Goal: Information Seeking & Learning: Learn about a topic

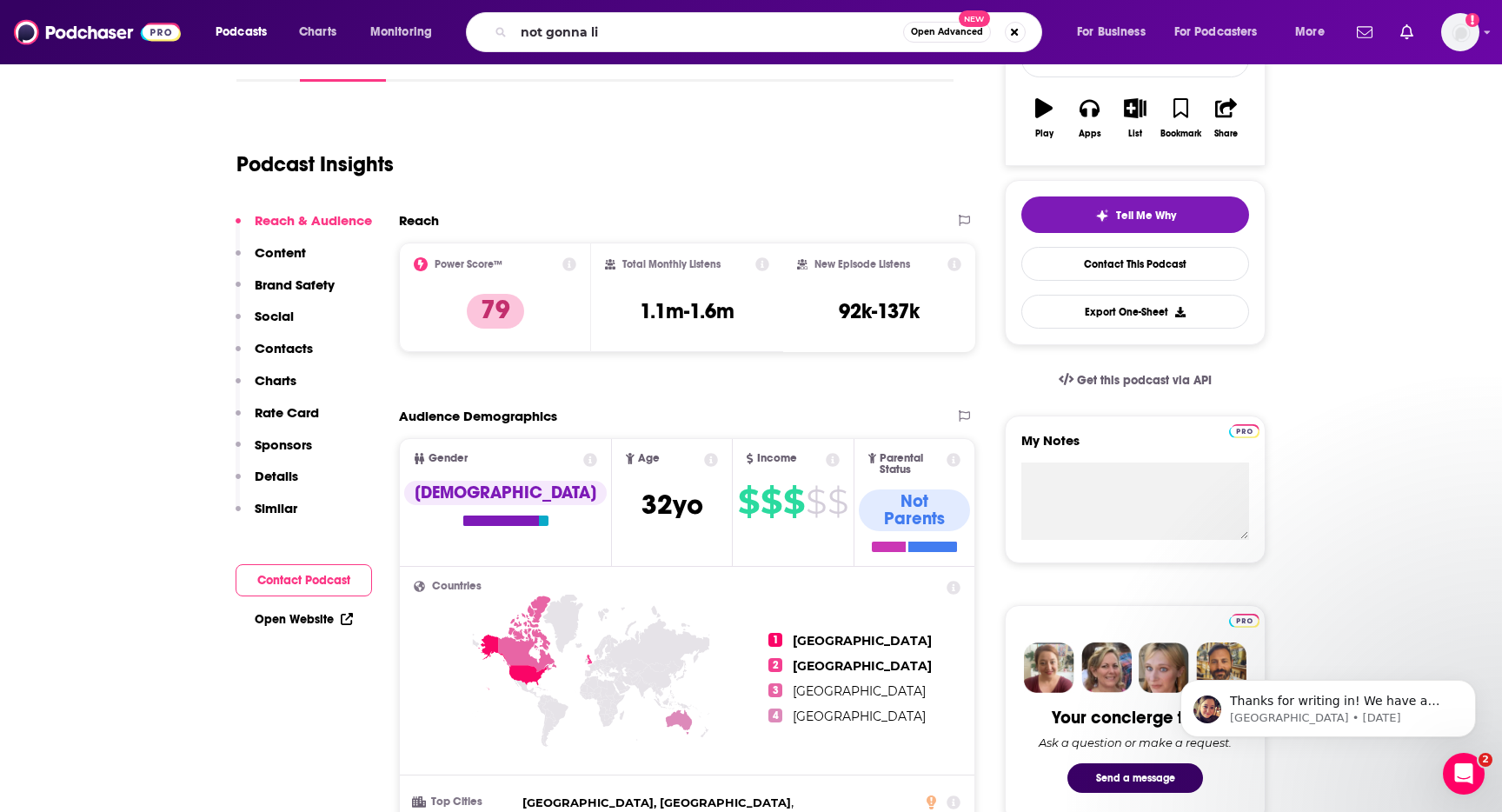
type input "not gonna lie"
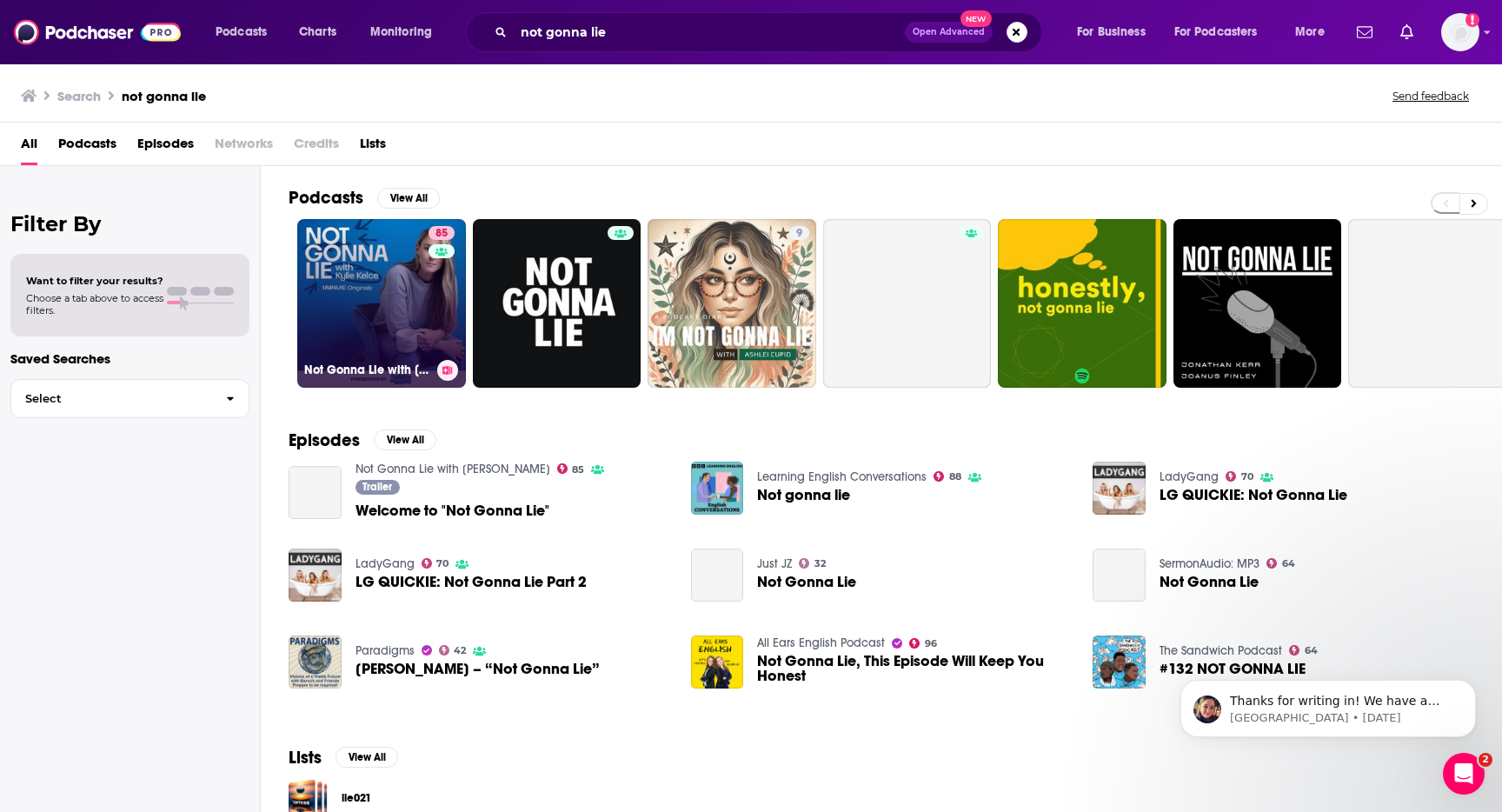
click at [365, 272] on link "85 Not Gonna Lie with [PERSON_NAME]" at bounding box center [381, 303] width 169 height 169
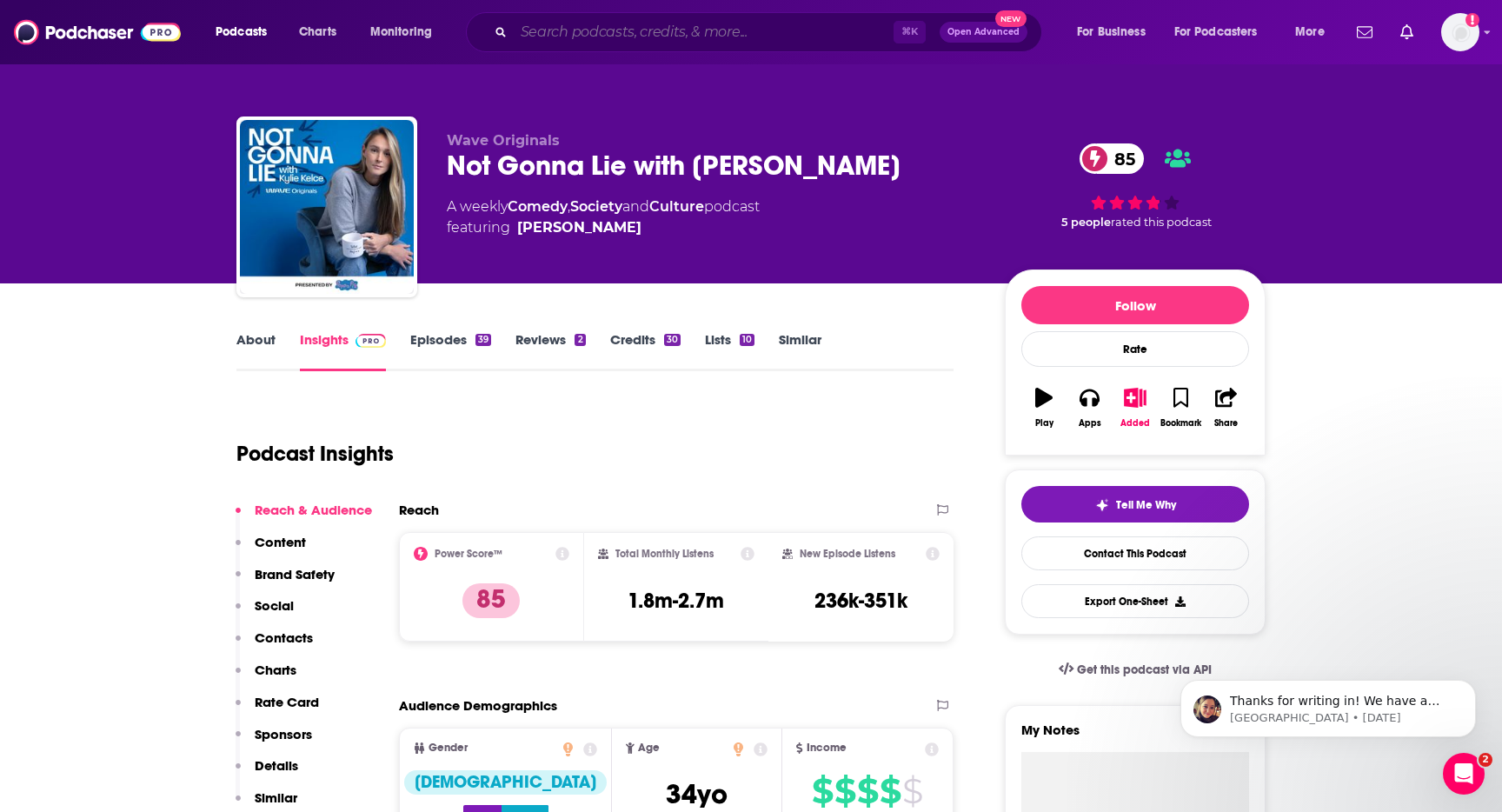
click at [570, 34] on input "Search podcasts, credits, & more..." at bounding box center [703, 33] width 379 height 28
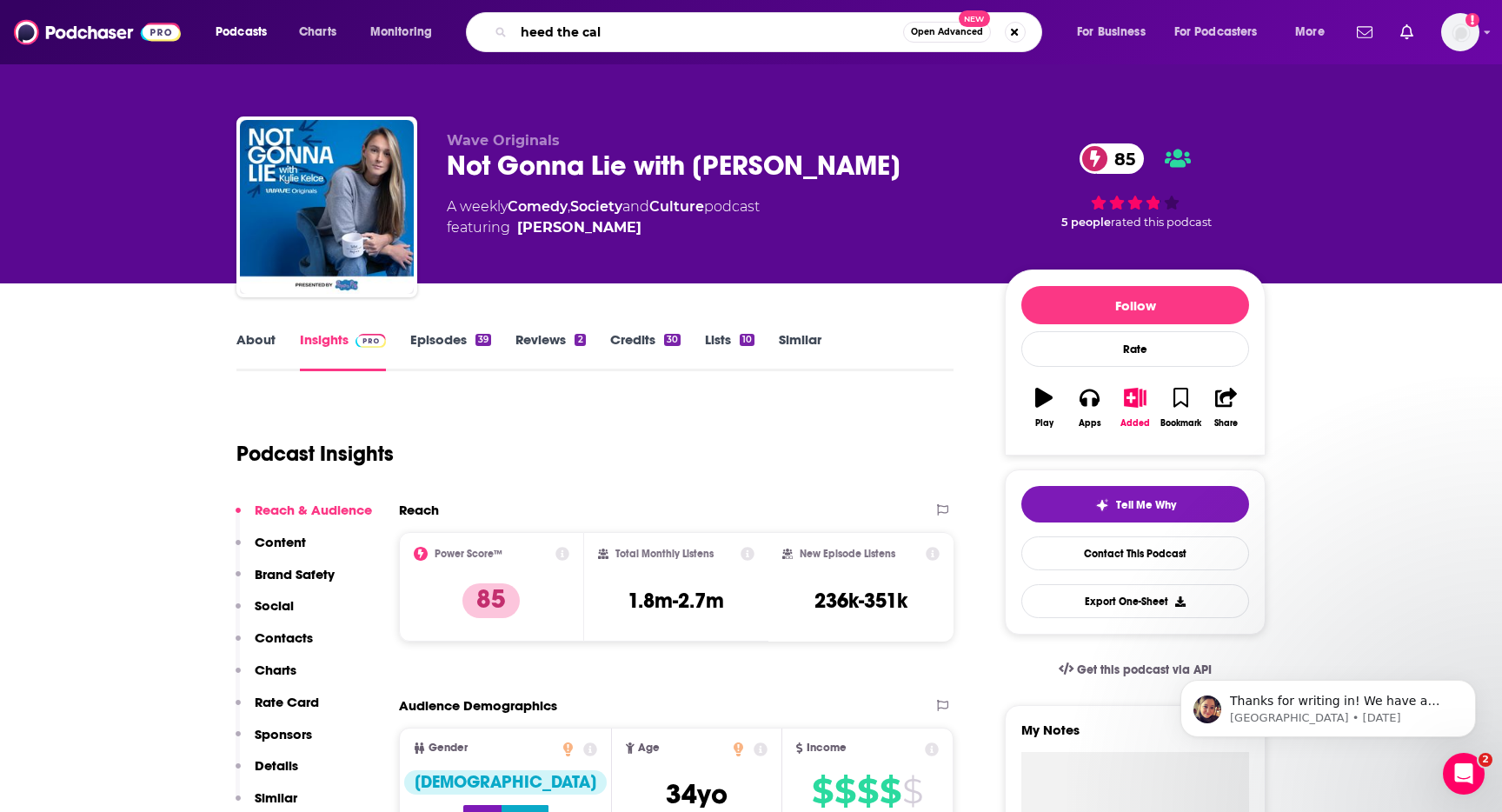
type input "heed the call"
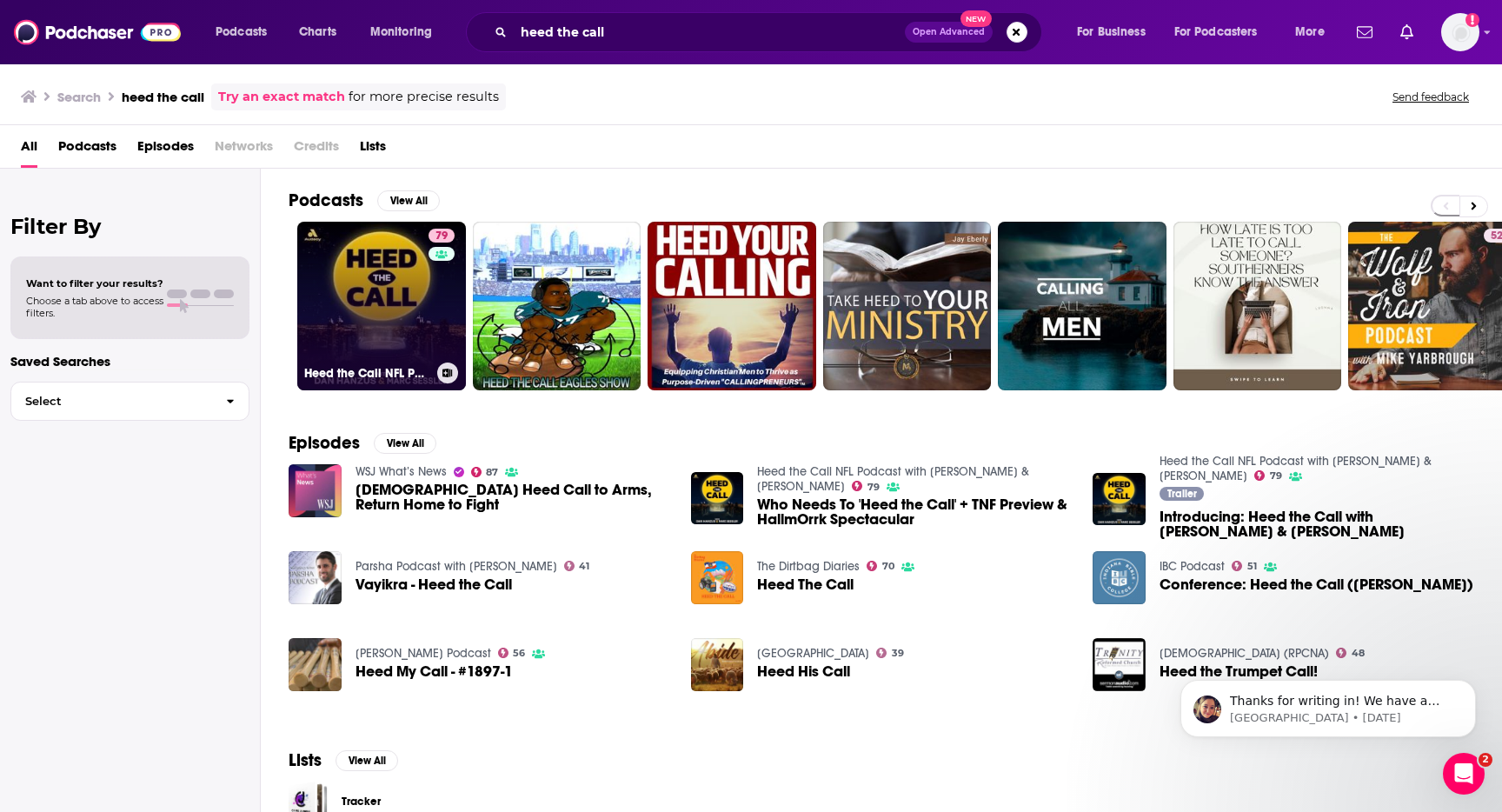
click at [378, 270] on link "79 Heed the Call NFL Podcast with [PERSON_NAME] & [PERSON_NAME]" at bounding box center [381, 305] width 169 height 169
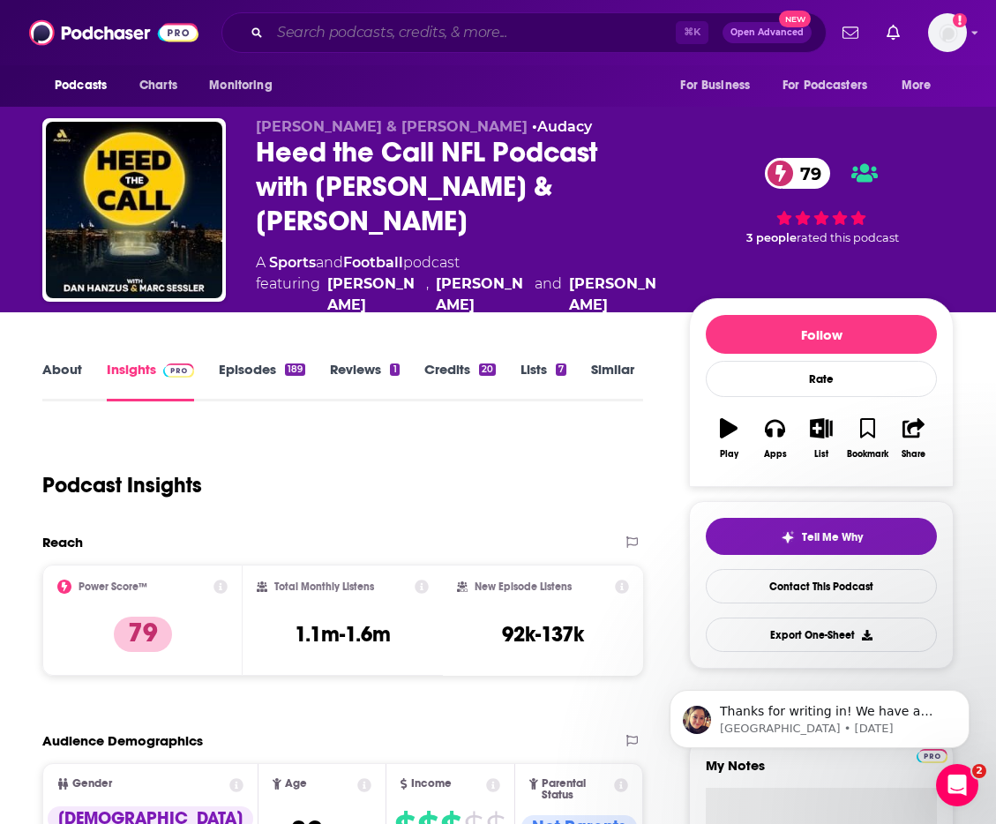
click at [344, 29] on input "Search podcasts, credits, & more..." at bounding box center [473, 33] width 406 height 28
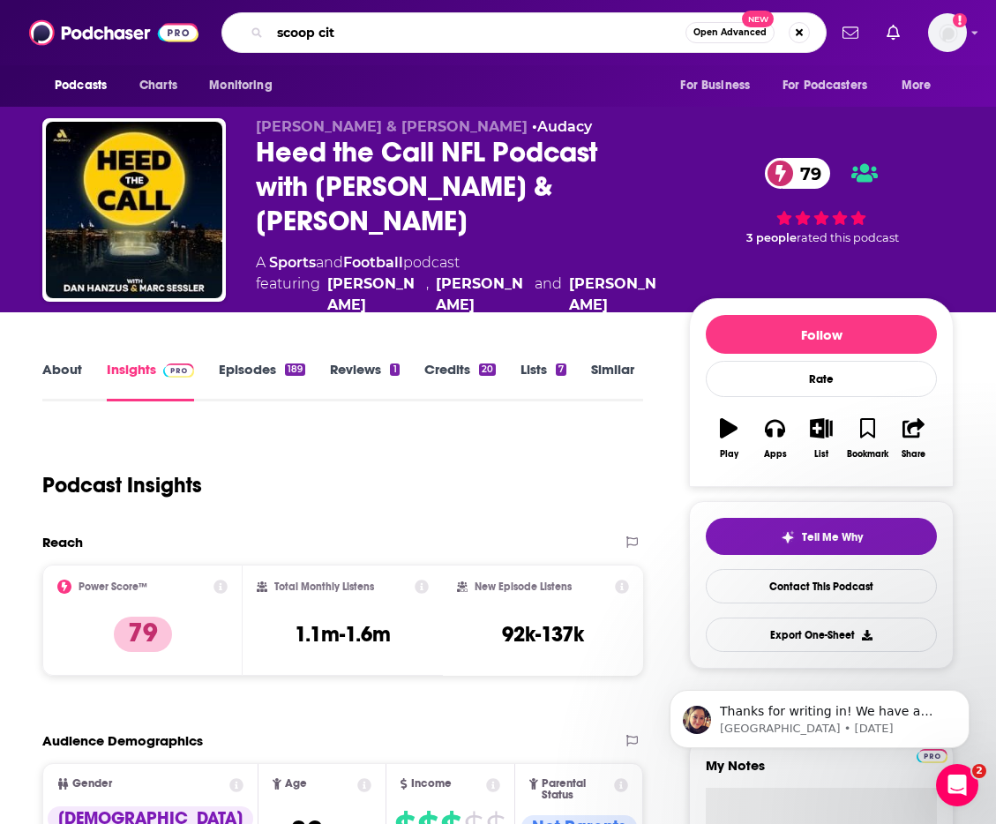
type input "scoop city"
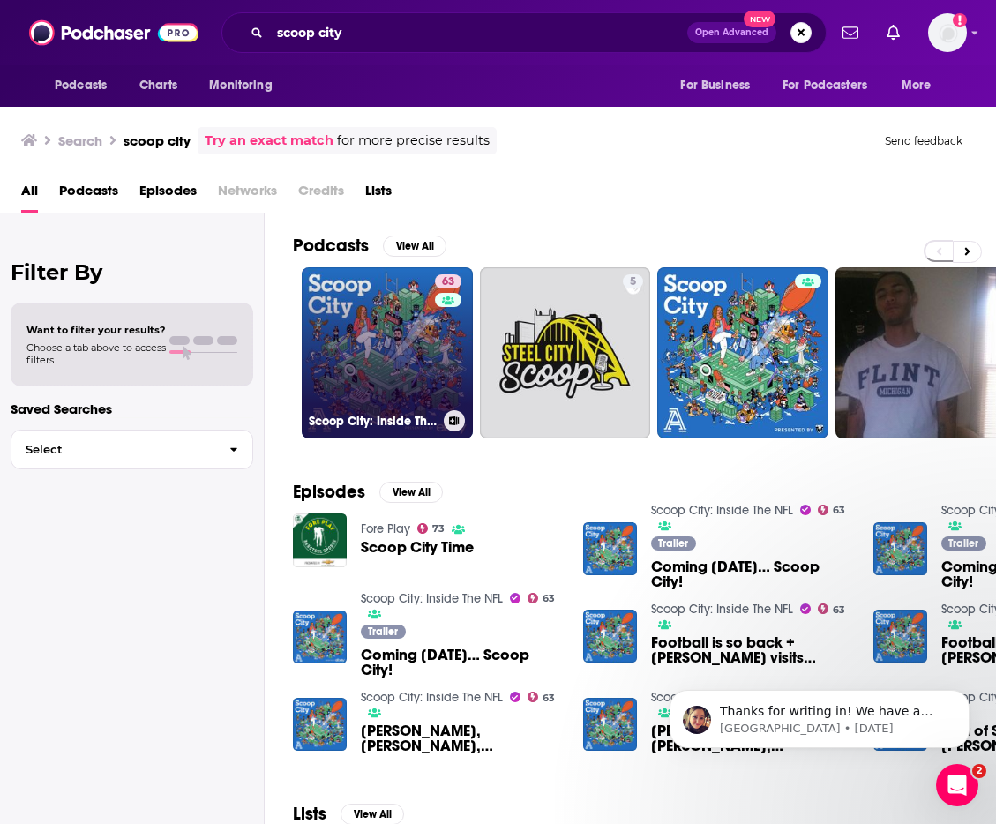
click at [365, 348] on link "63 Scoop City: Inside The NFL" at bounding box center [387, 352] width 171 height 171
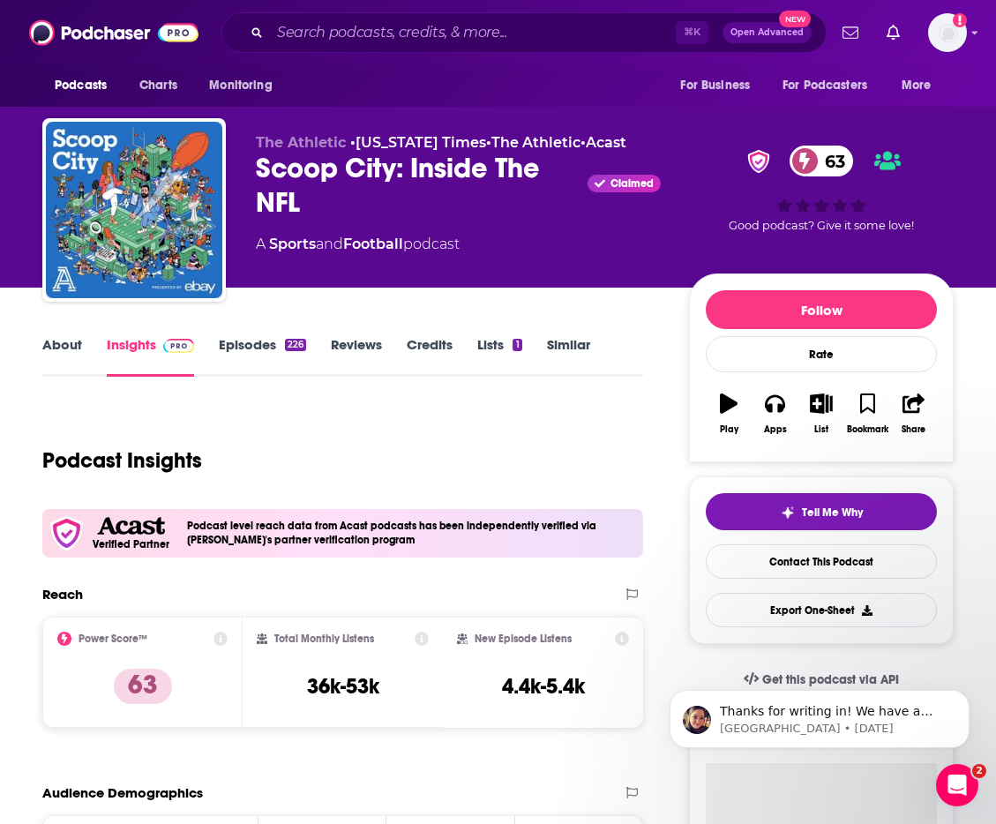
click at [250, 350] on link "Episodes 226" at bounding box center [262, 356] width 87 height 41
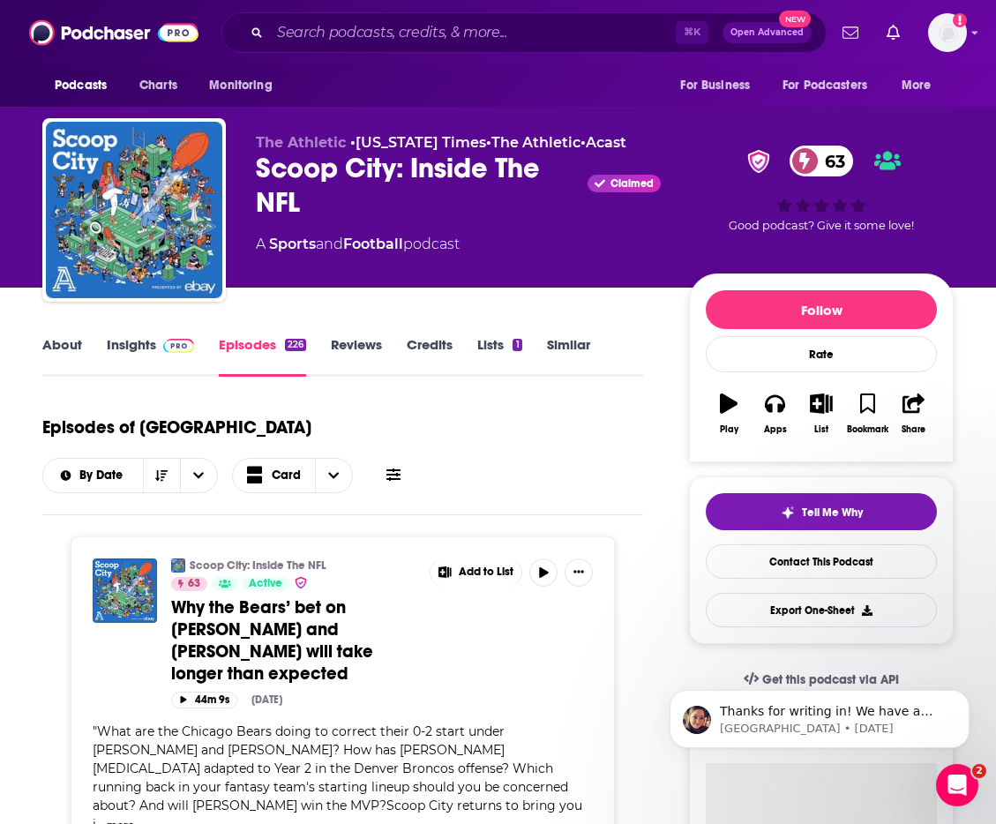
click at [133, 343] on link "Insights" at bounding box center [150, 356] width 87 height 41
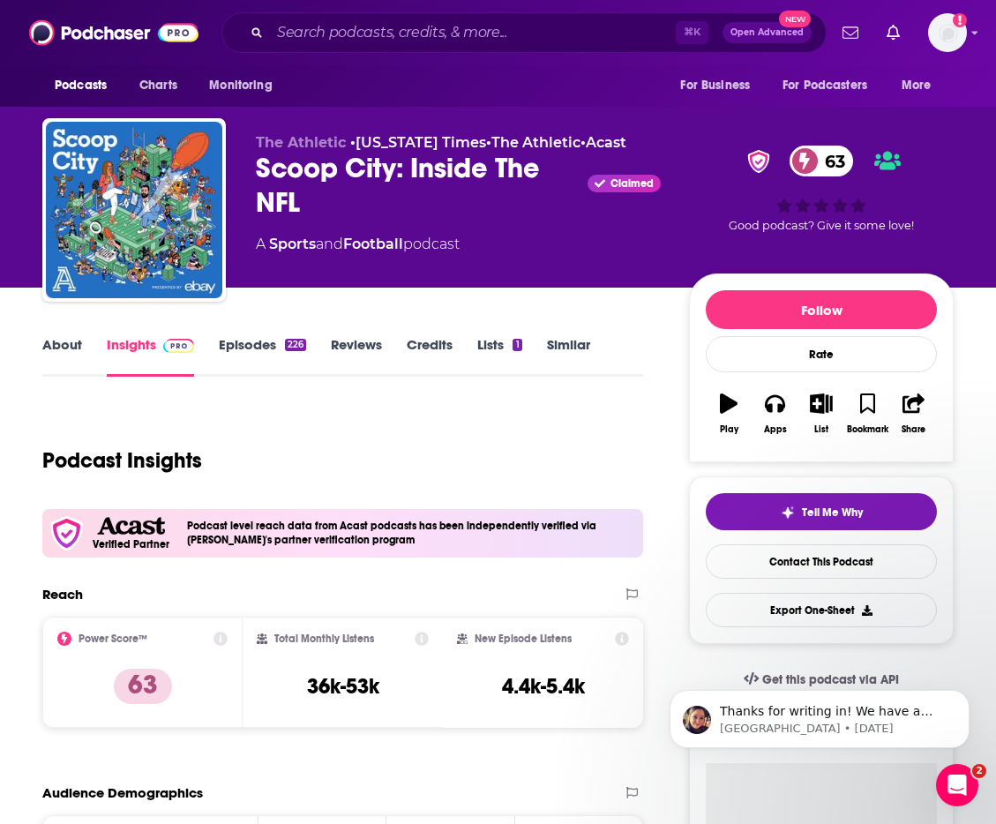
click at [250, 336] on link "Episodes 226" at bounding box center [262, 356] width 87 height 41
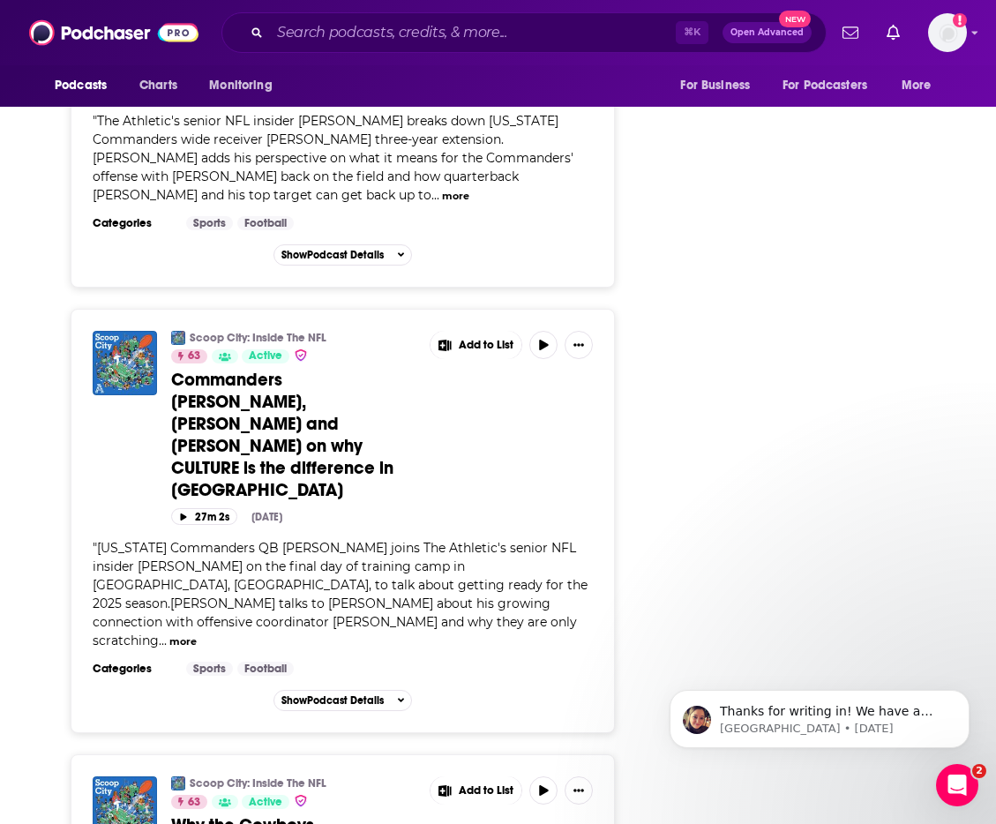
scroll to position [5115, 0]
